Goal: Information Seeking & Learning: Learn about a topic

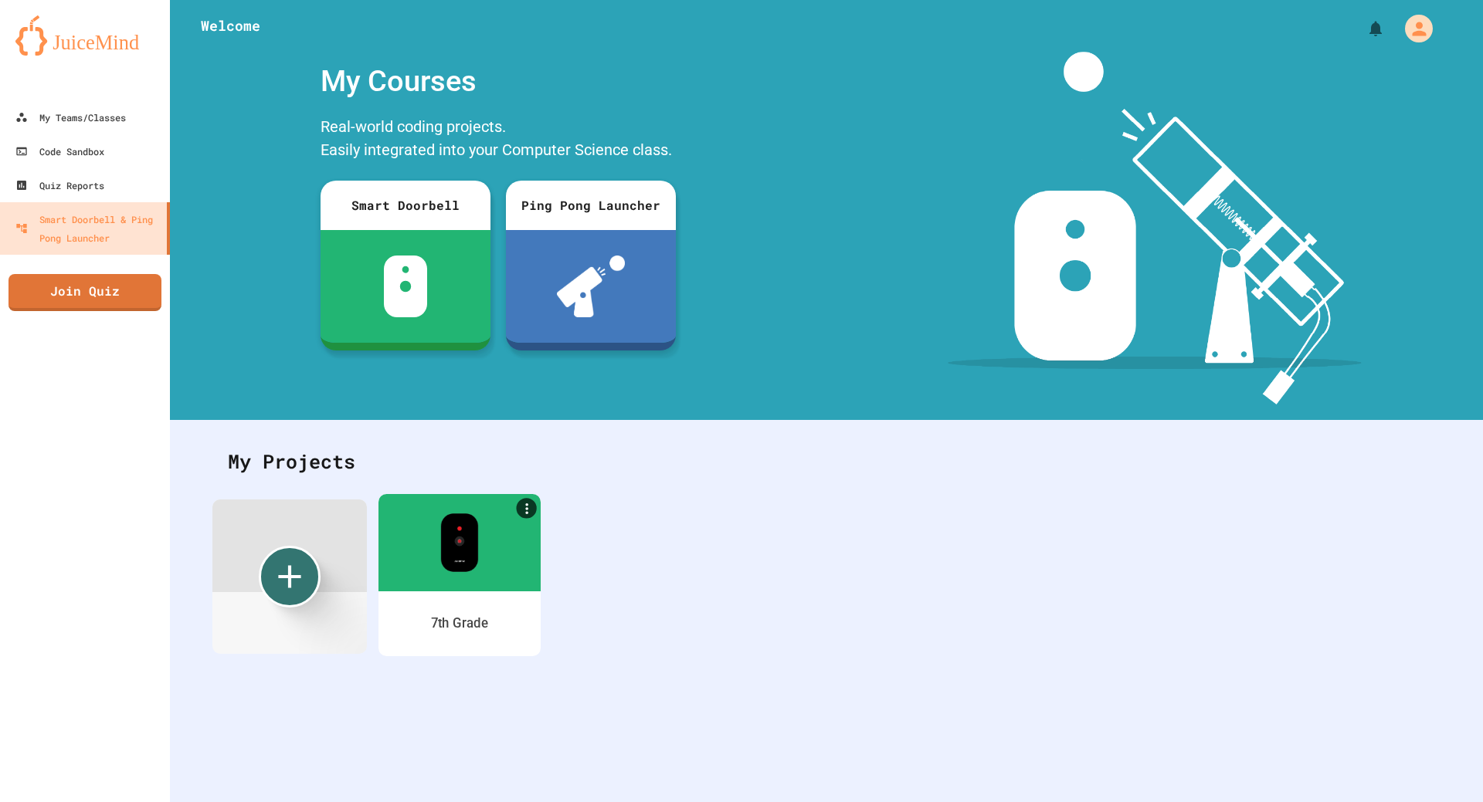
click at [481, 636] on div "7th Grade" at bounding box center [459, 624] width 162 height 65
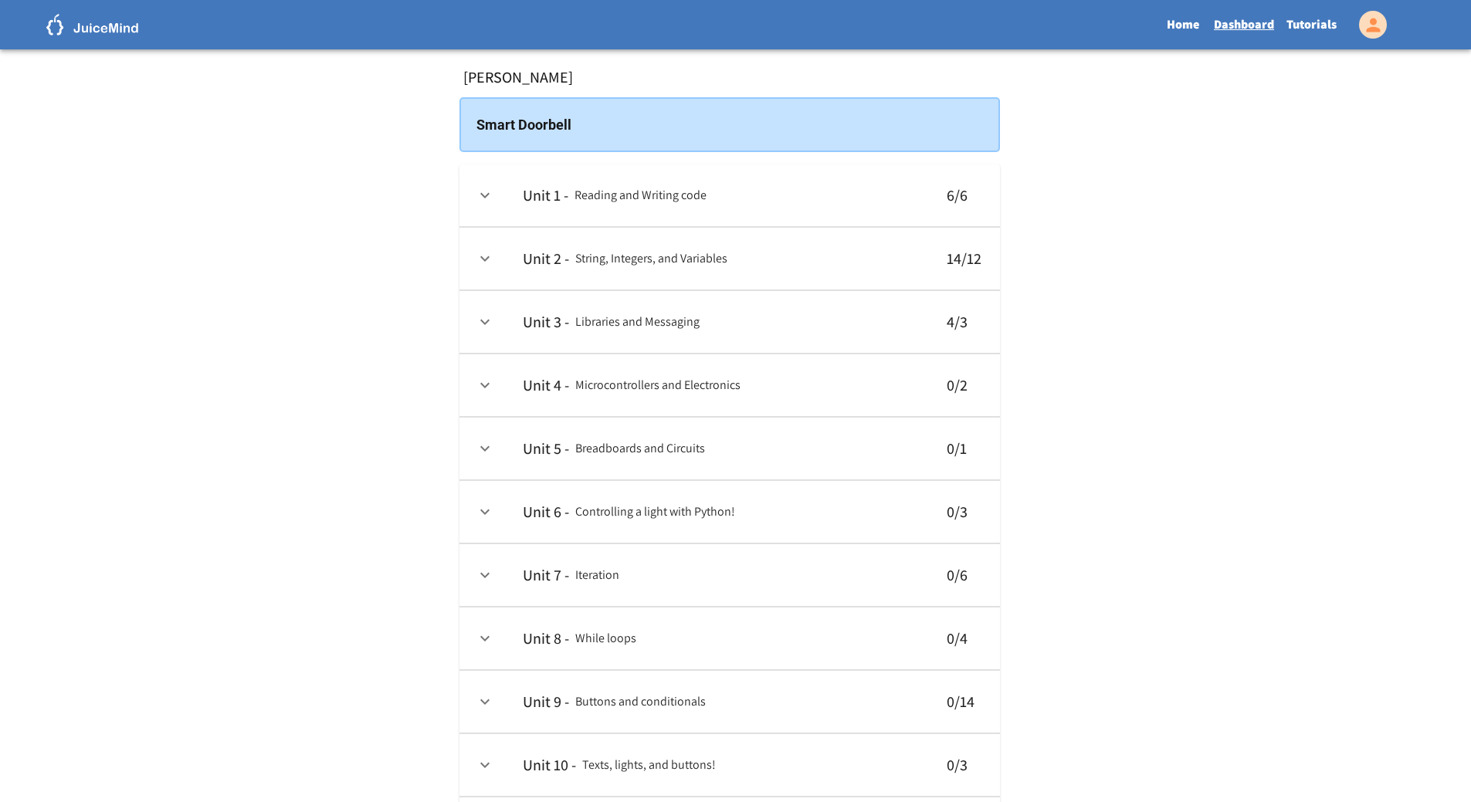
click at [1307, 25] on link "Tutorials" at bounding box center [1311, 25] width 63 height 36
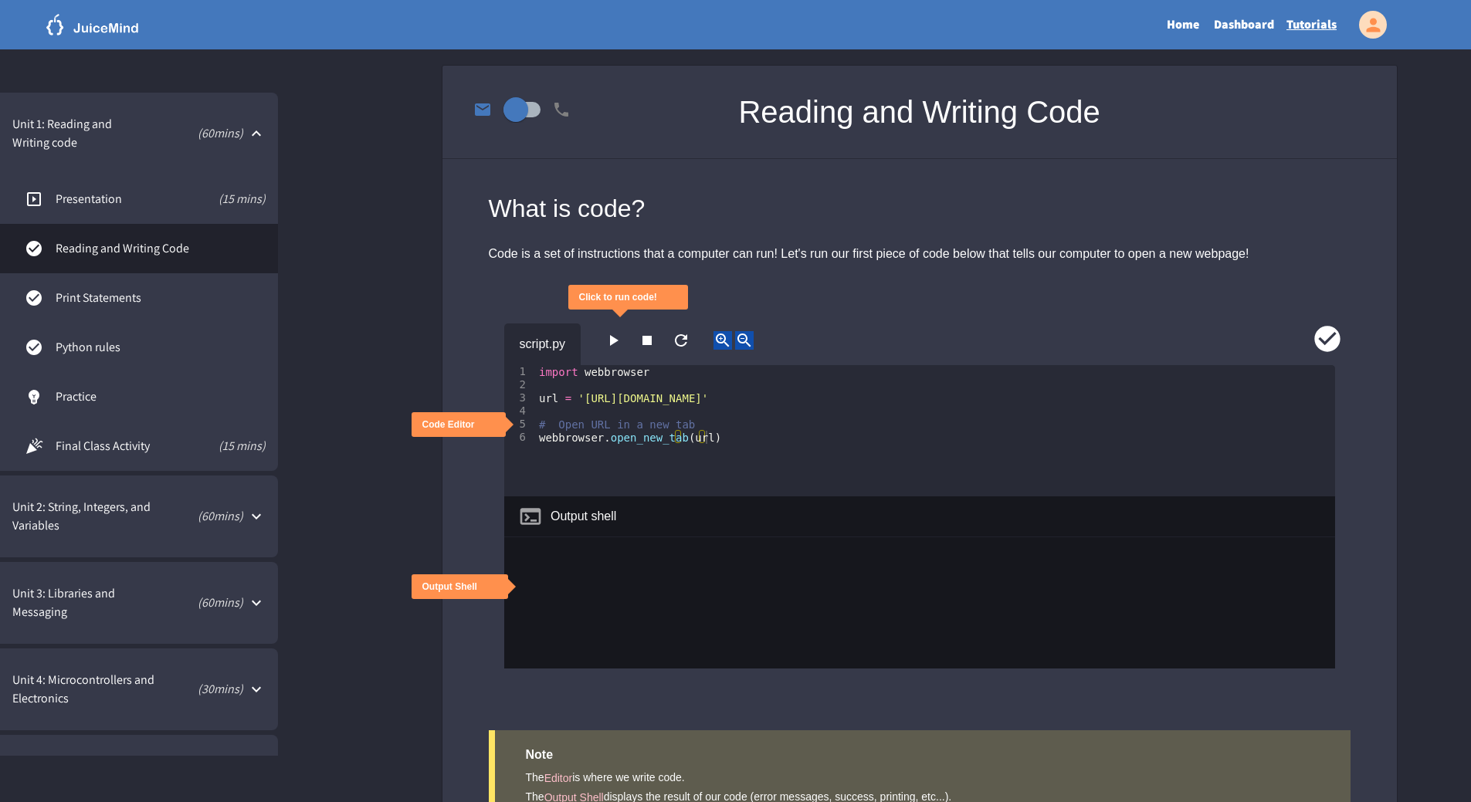
click at [271, 699] on div "Unit 4: Microcontrollers and Electronics ( 30 mins)" at bounding box center [139, 690] width 278 height 82
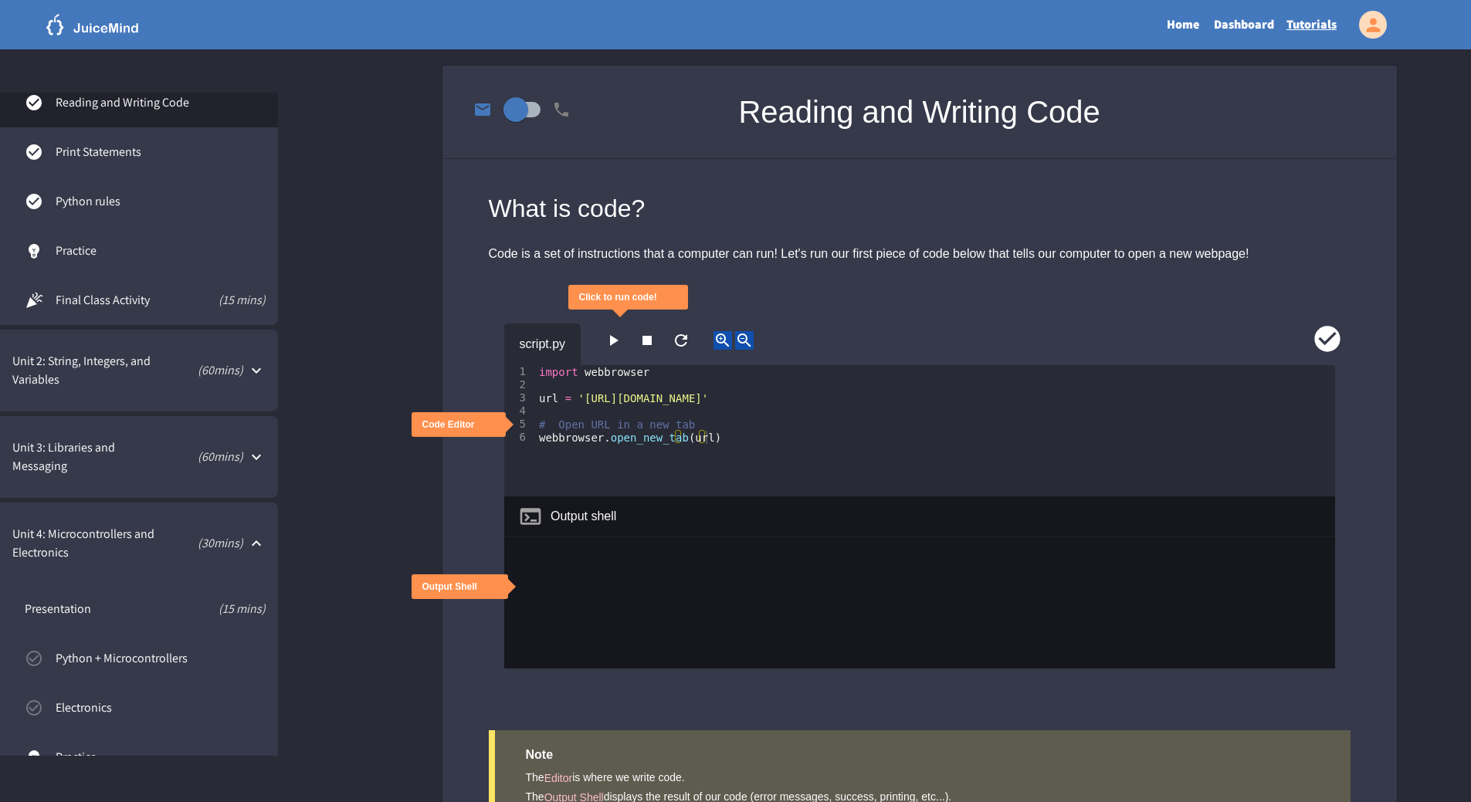
scroll to position [154, 0]
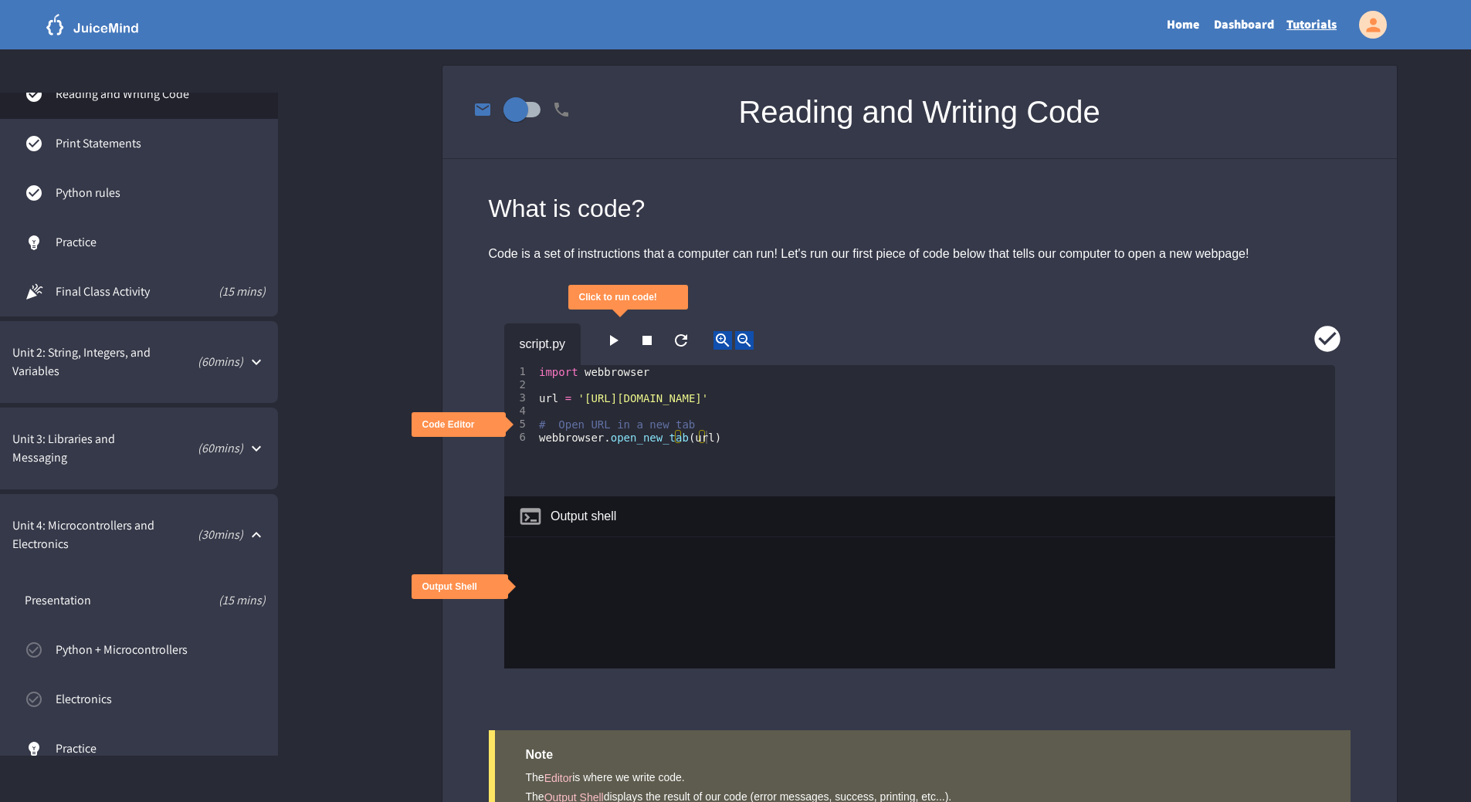
click at [137, 411] on div "Unit 3: Libraries and Messaging ( 60 mins)" at bounding box center [139, 449] width 278 height 82
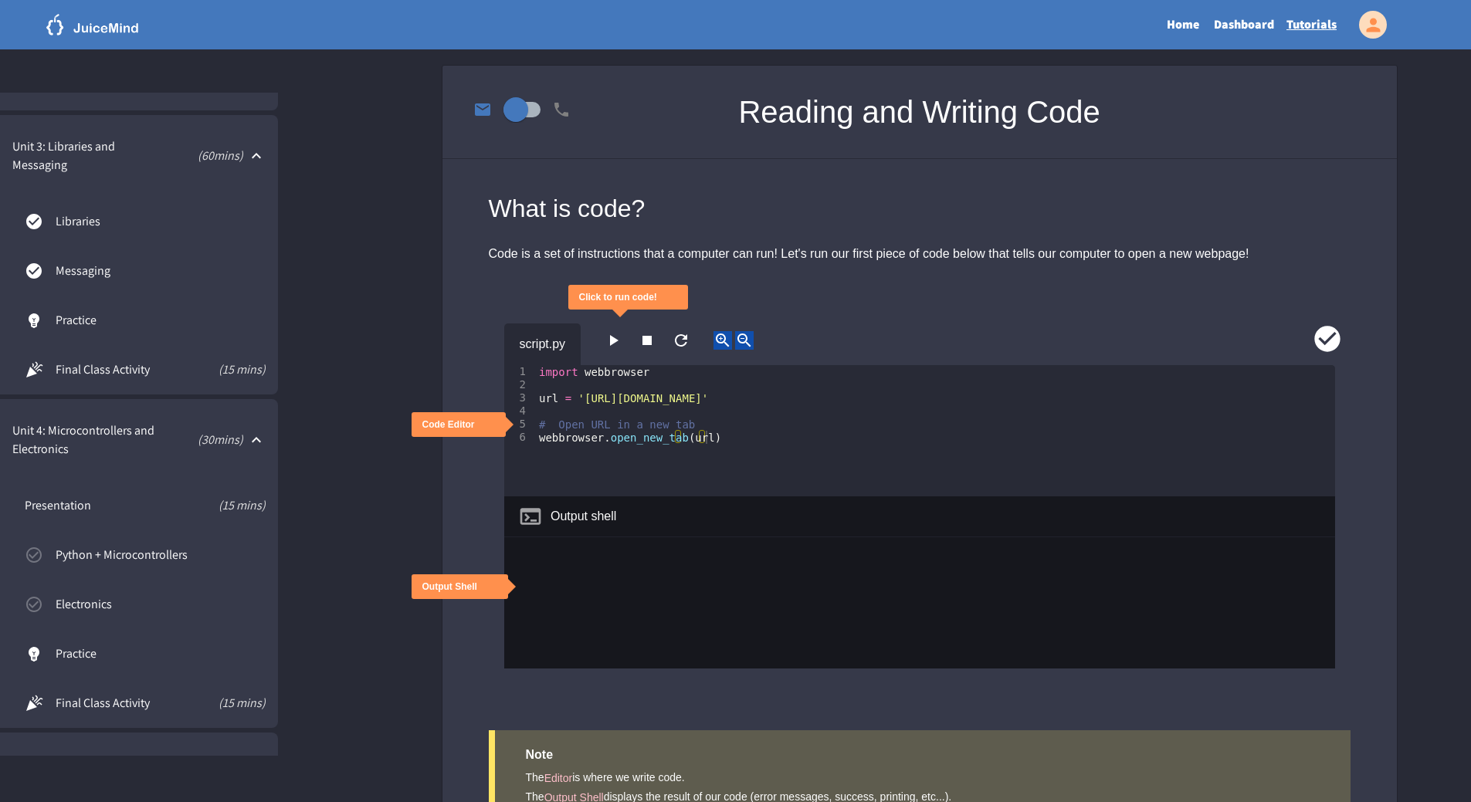
scroll to position [463, 0]
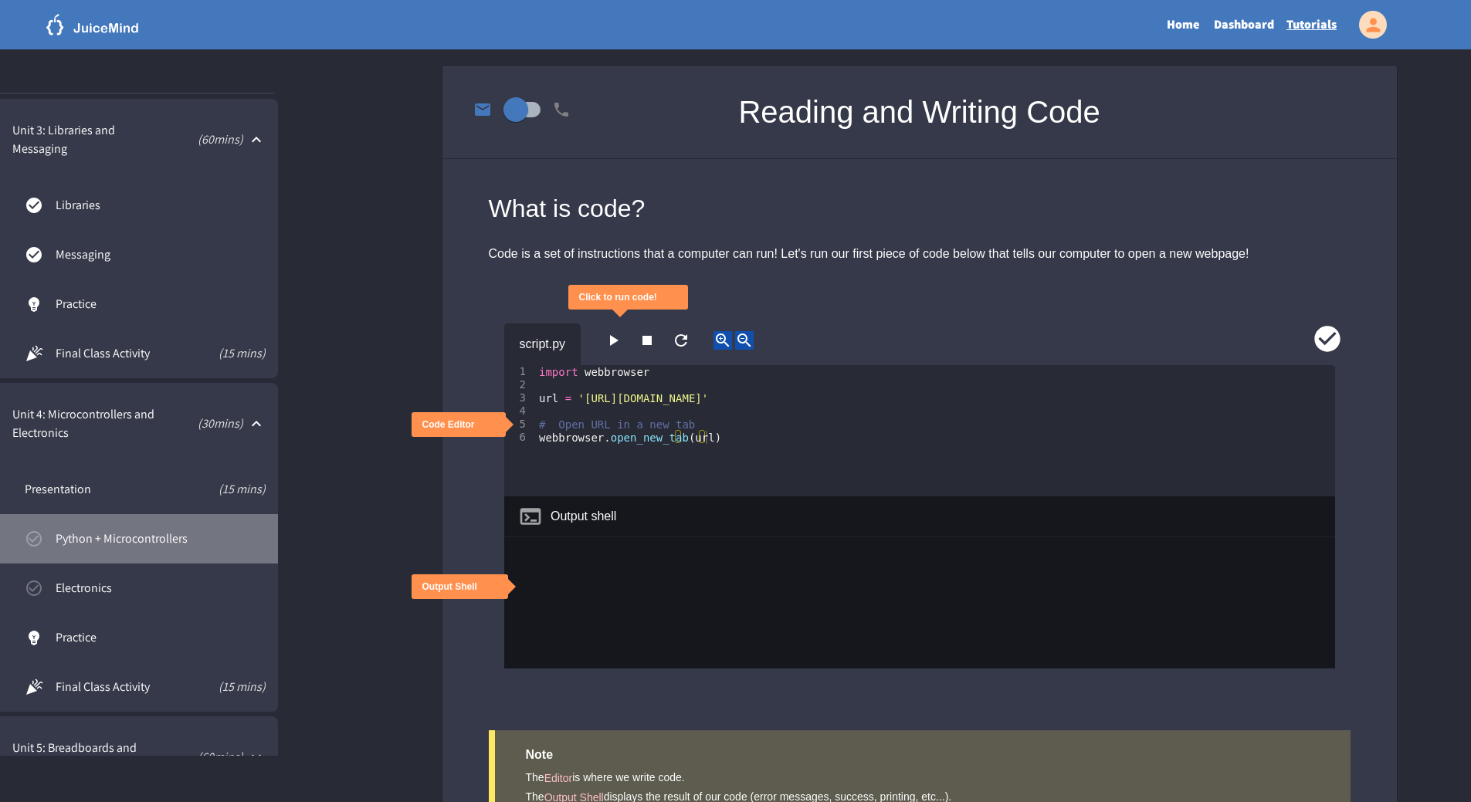
click at [137, 534] on span "Python + Microcontrollers" at bounding box center [161, 539] width 210 height 19
